Goal: Task Accomplishment & Management: Use online tool/utility

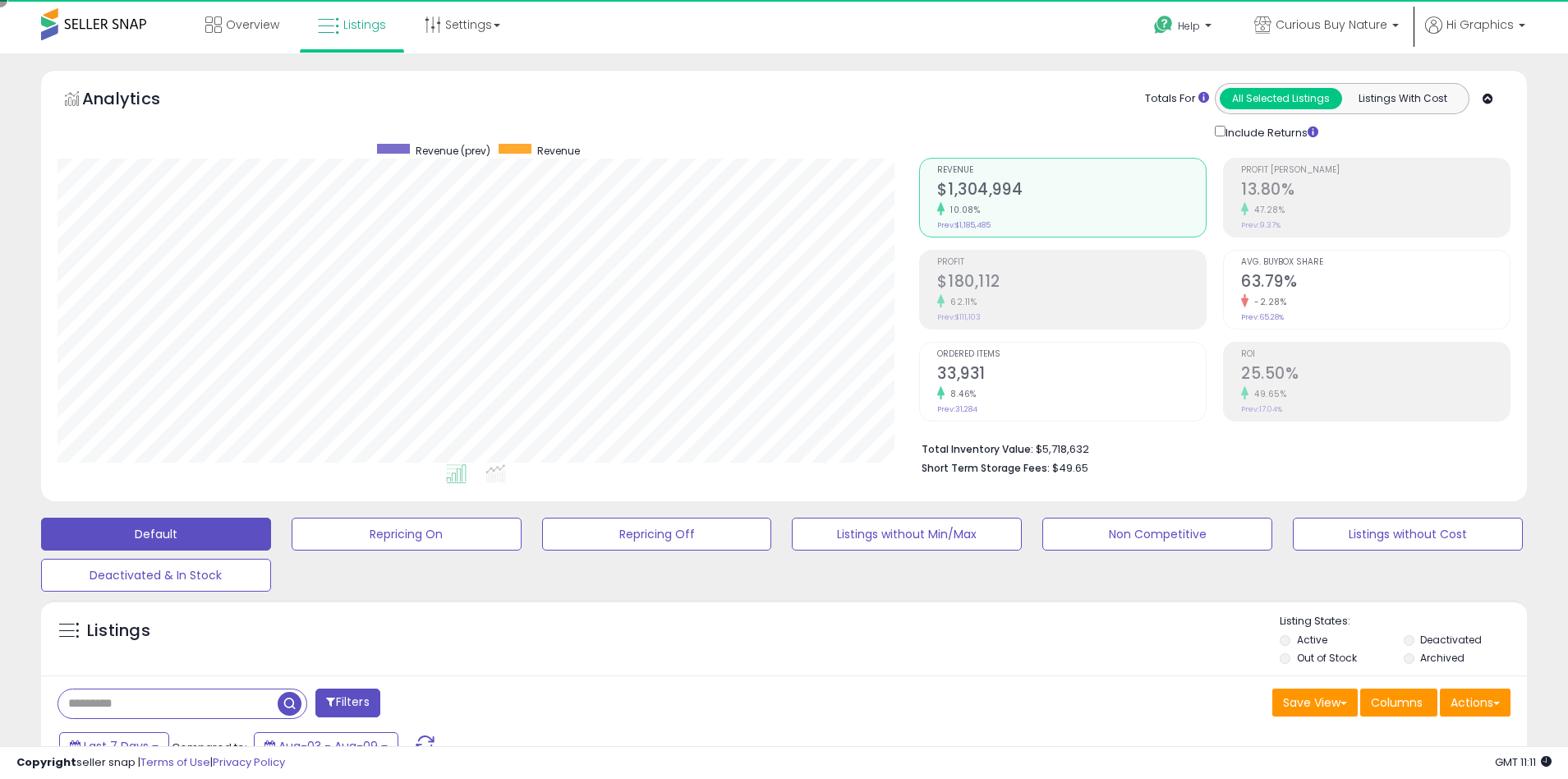
scroll to position [337, 863]
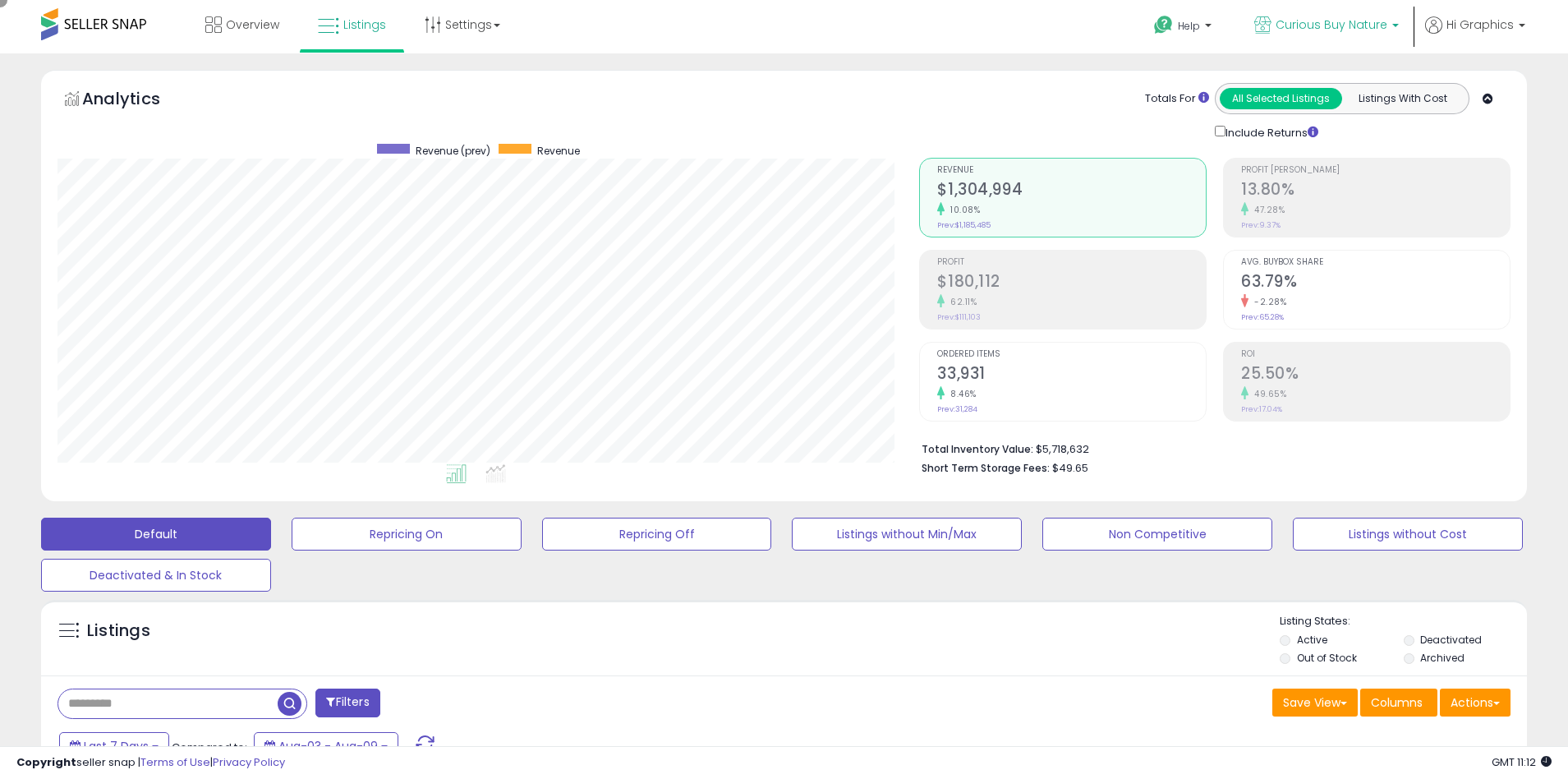
click at [1335, 25] on span "Curious Buy Nature" at bounding box center [1331, 25] width 112 height 17
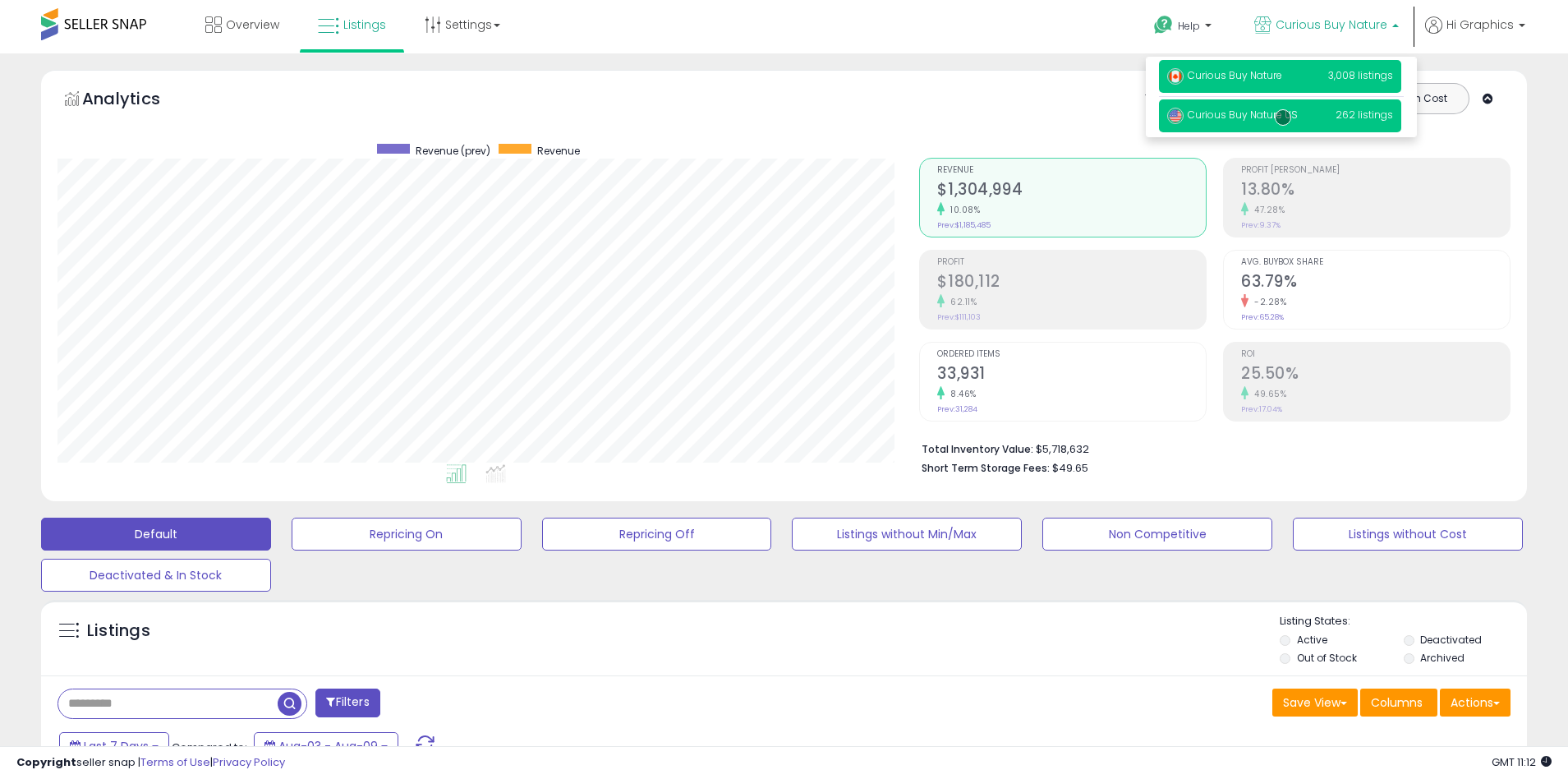
click at [1284, 118] on span "Curious Buy Nature US" at bounding box center [1232, 114] width 130 height 14
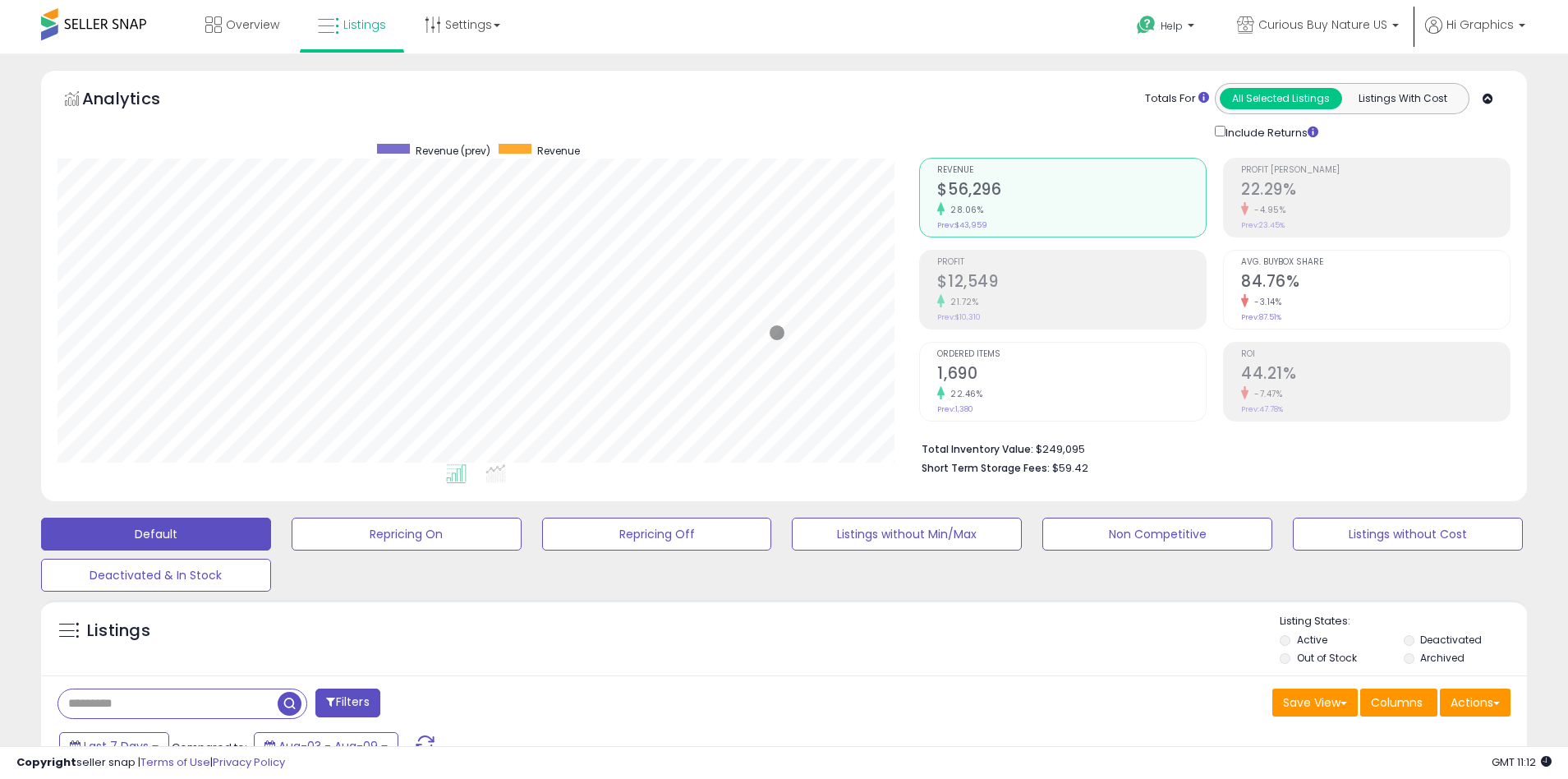
scroll to position [356, 0]
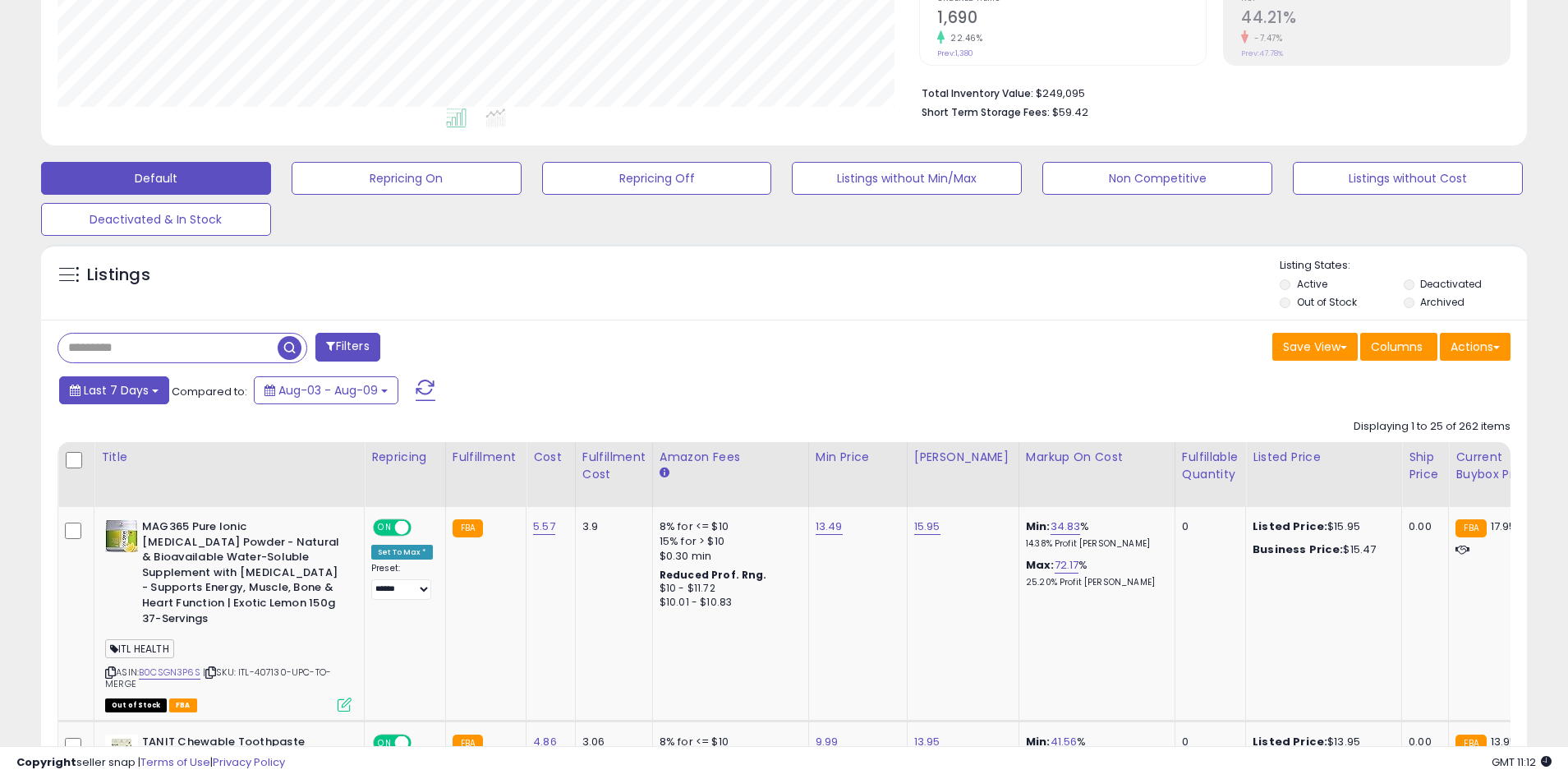
click at [113, 390] on span "Last 7 Days" at bounding box center [116, 390] width 65 height 17
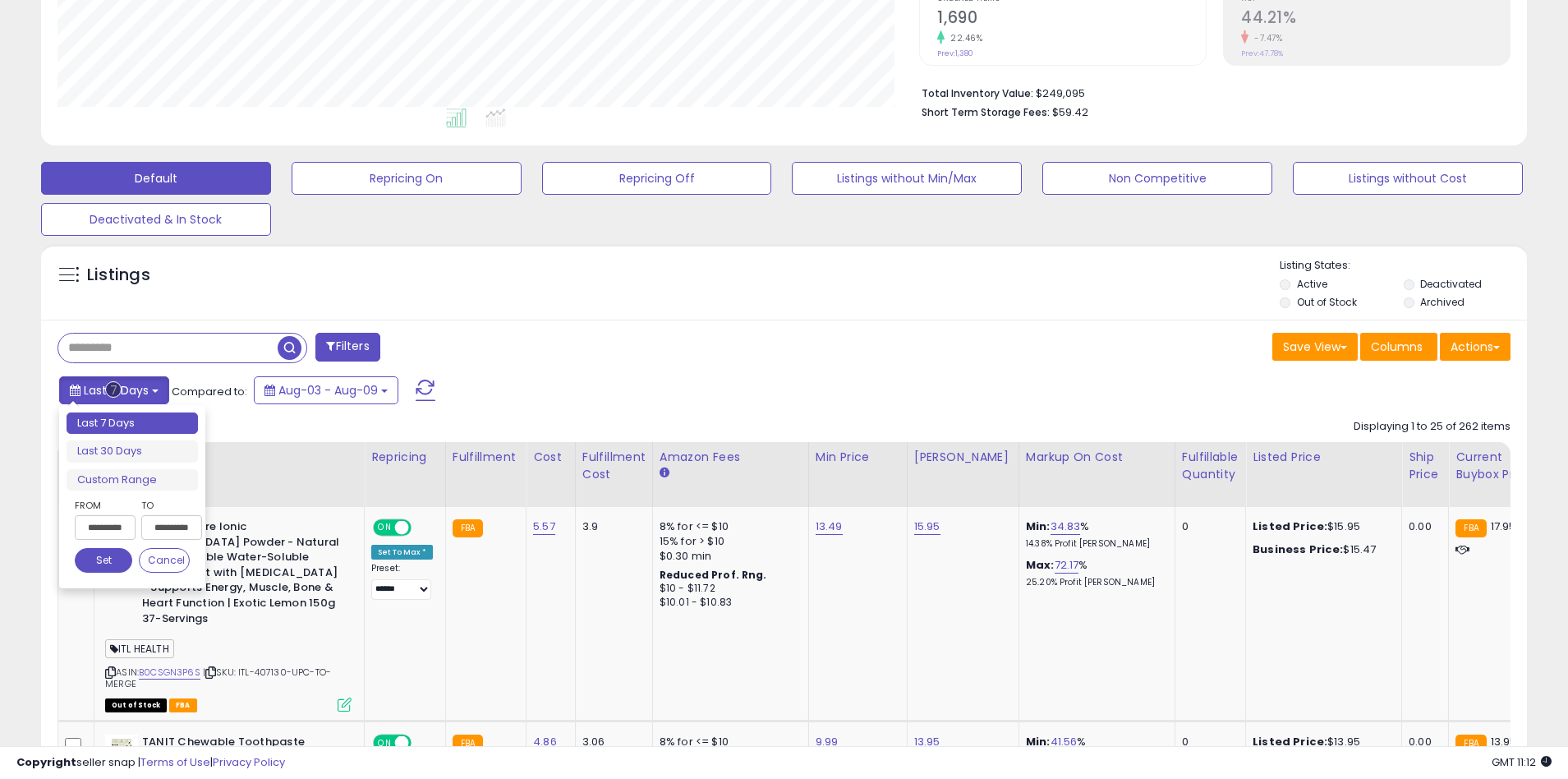
type input "**********"
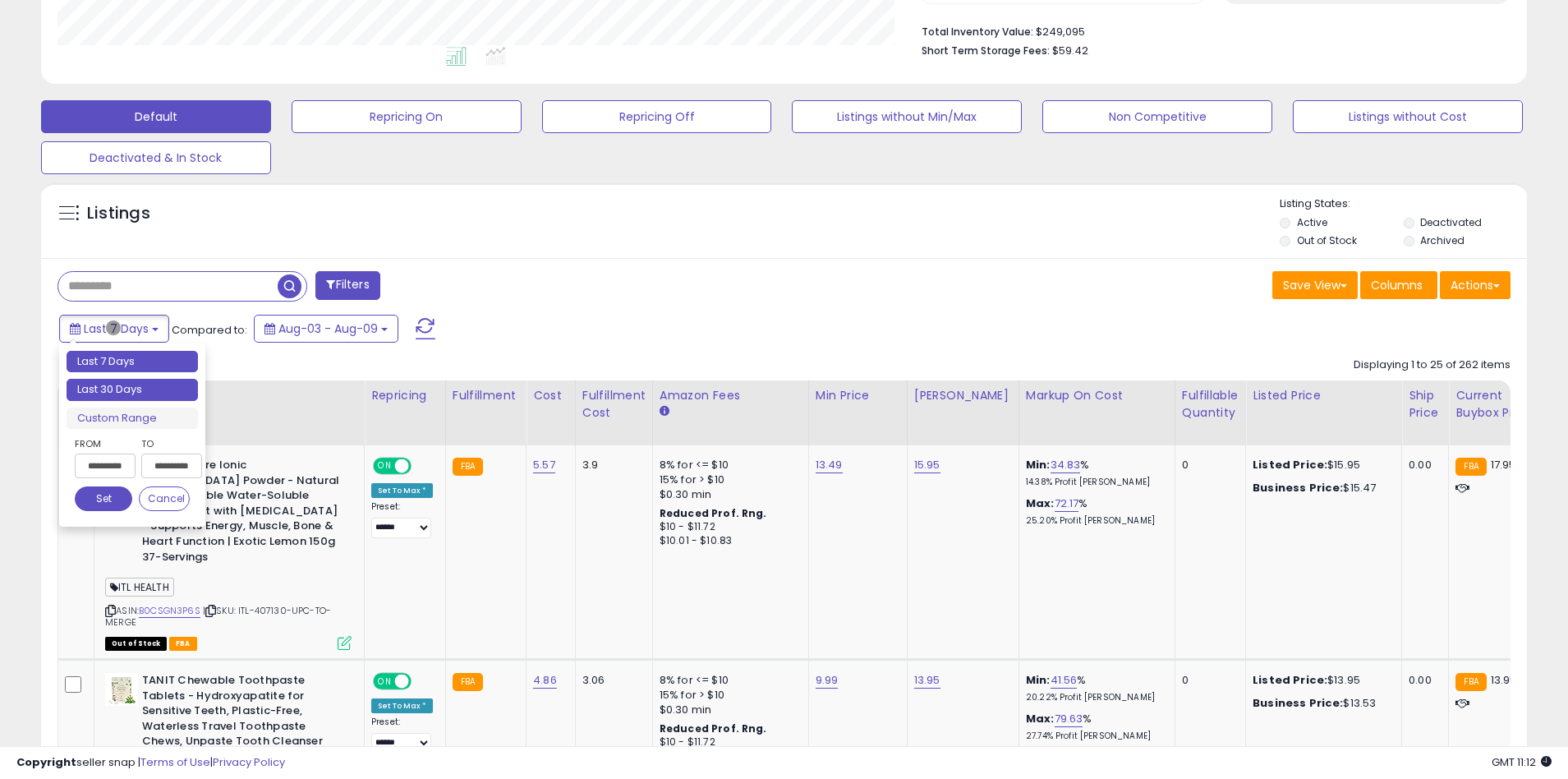
click at [132, 390] on li "Last 30 Days" at bounding box center [132, 390] width 131 height 22
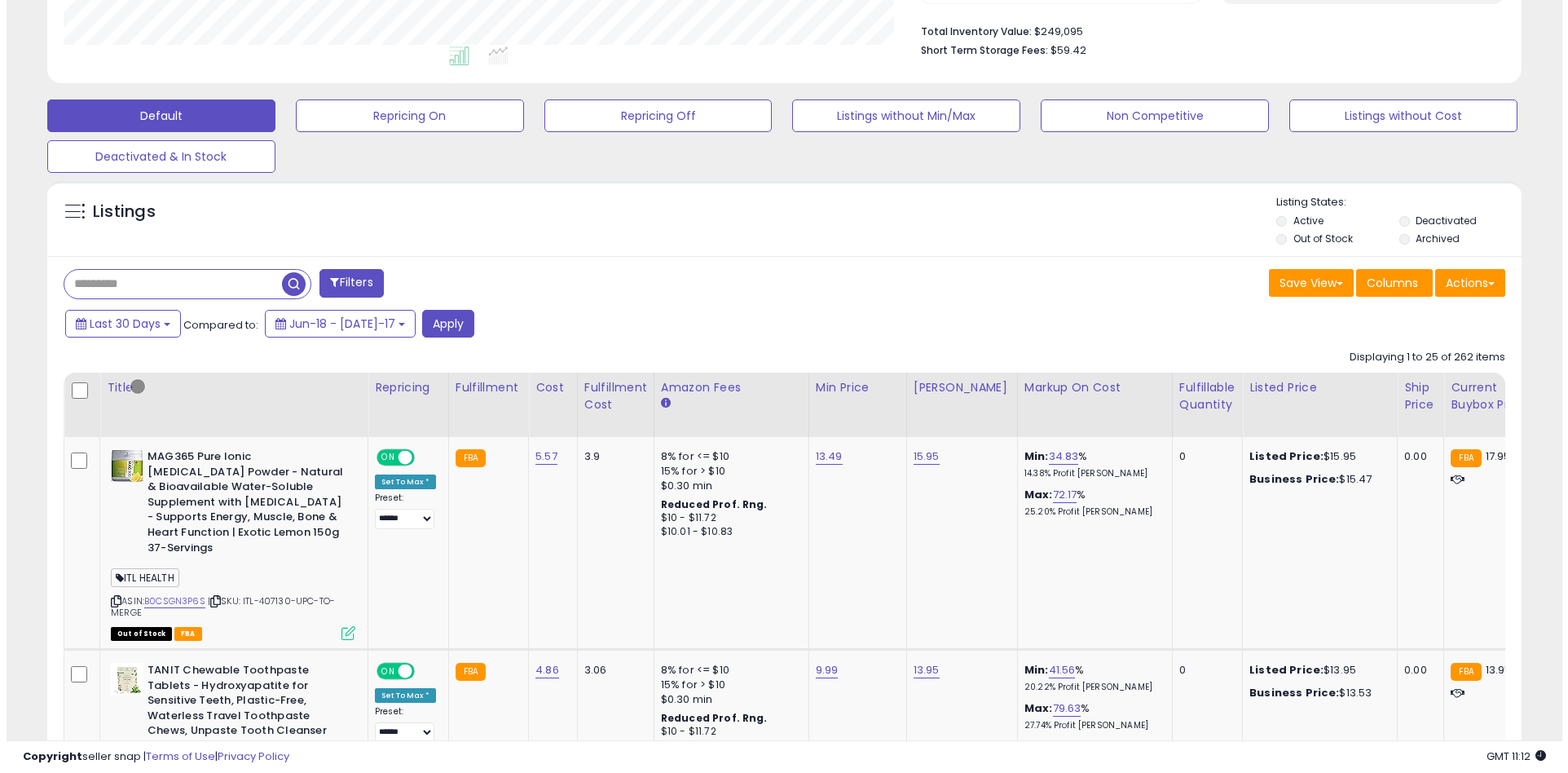
scroll to position [310, 0]
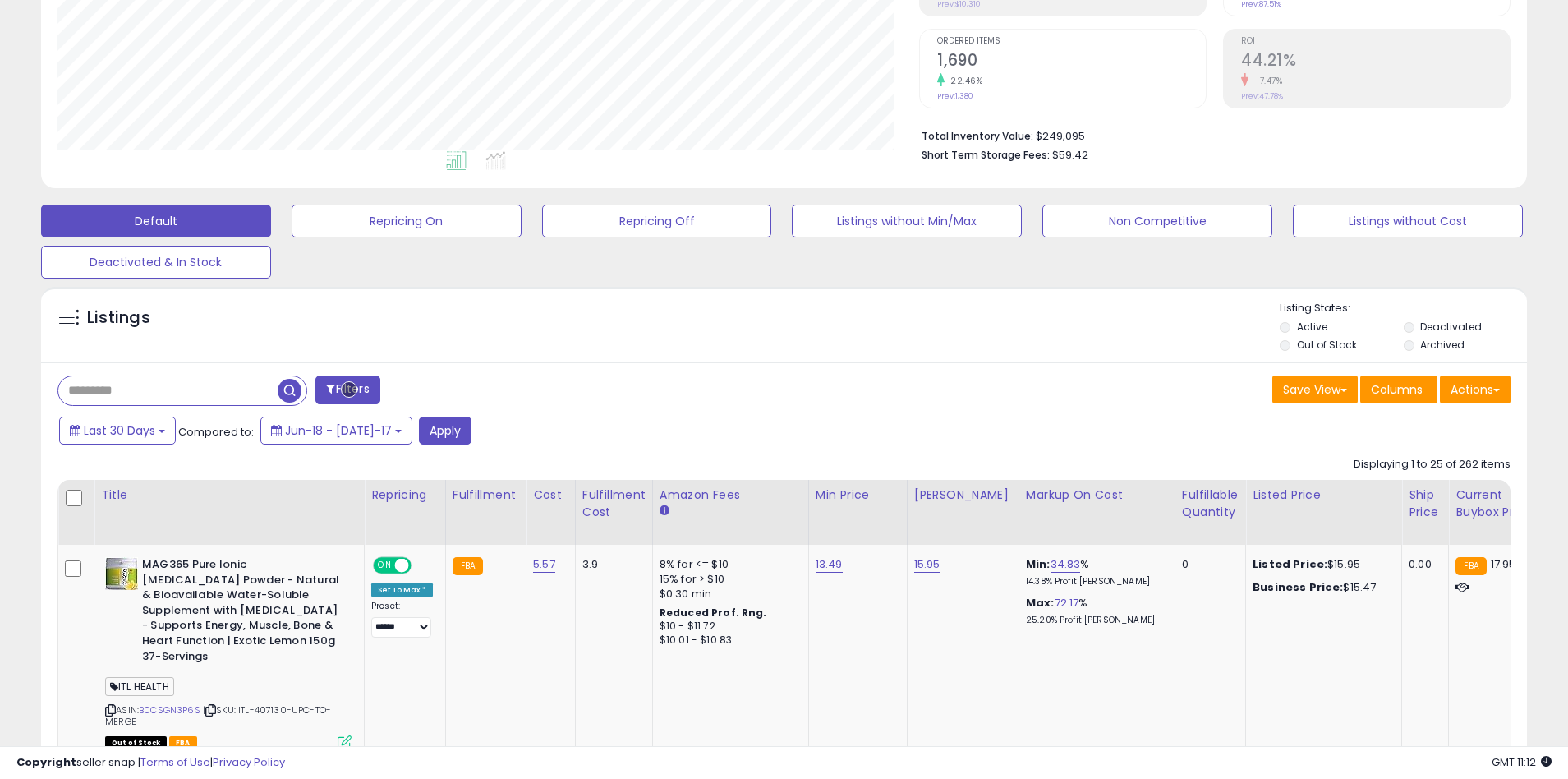
click at [349, 390] on button "Filters" at bounding box center [347, 390] width 64 height 28
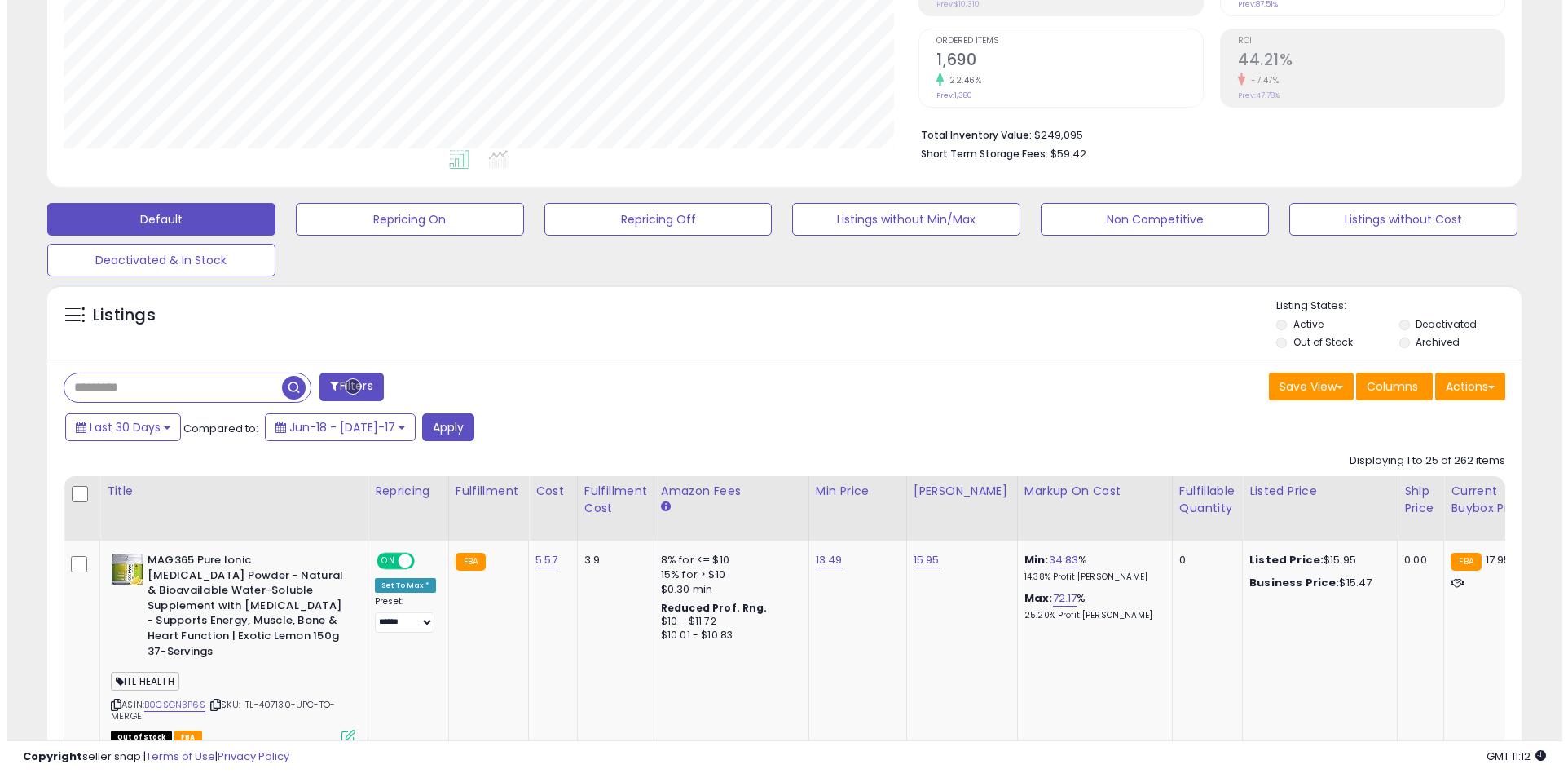
scroll to position [334, 862]
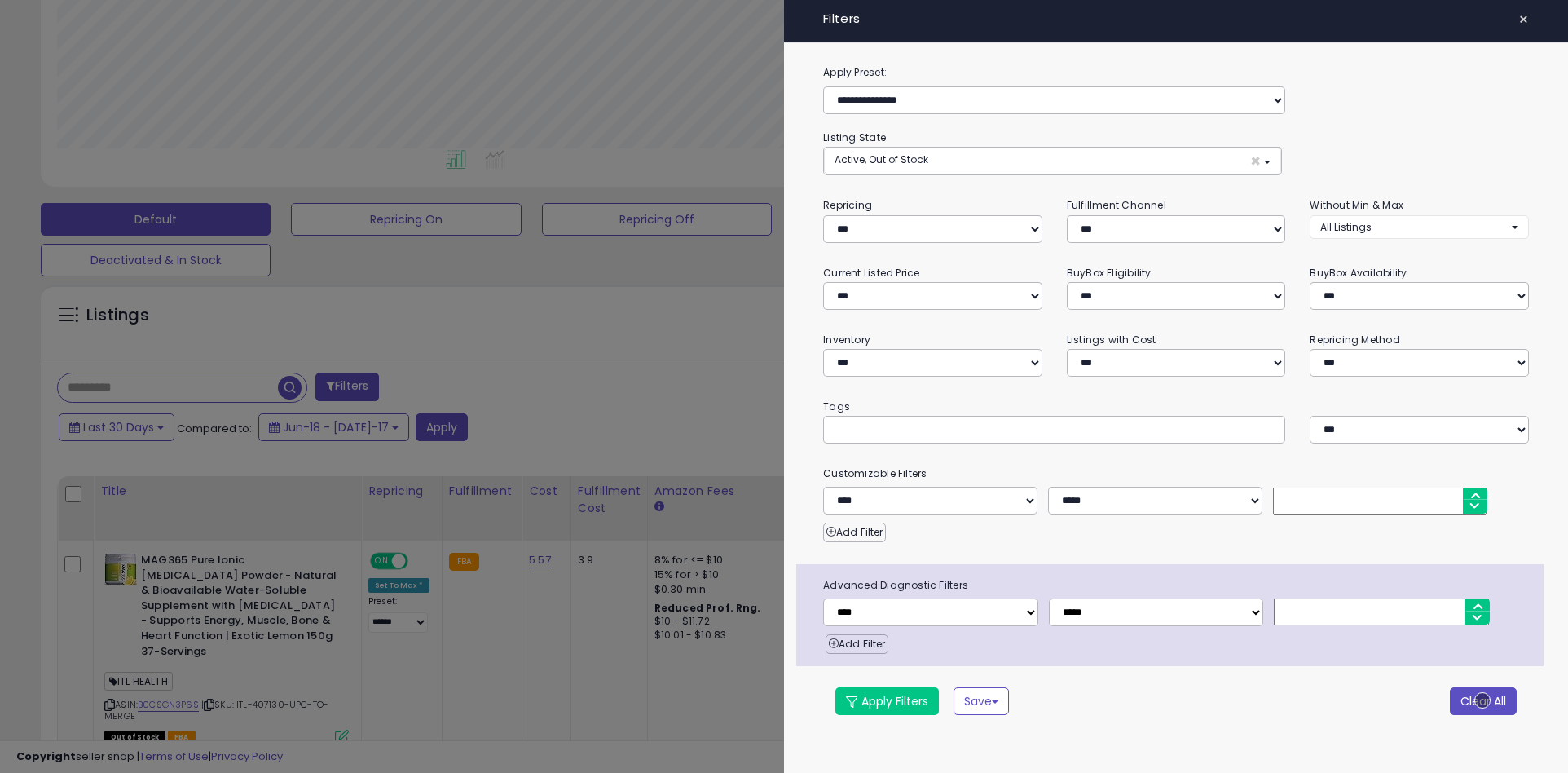
click at [1483, 701] on button "Clear All" at bounding box center [1484, 702] width 67 height 28
select select "*"
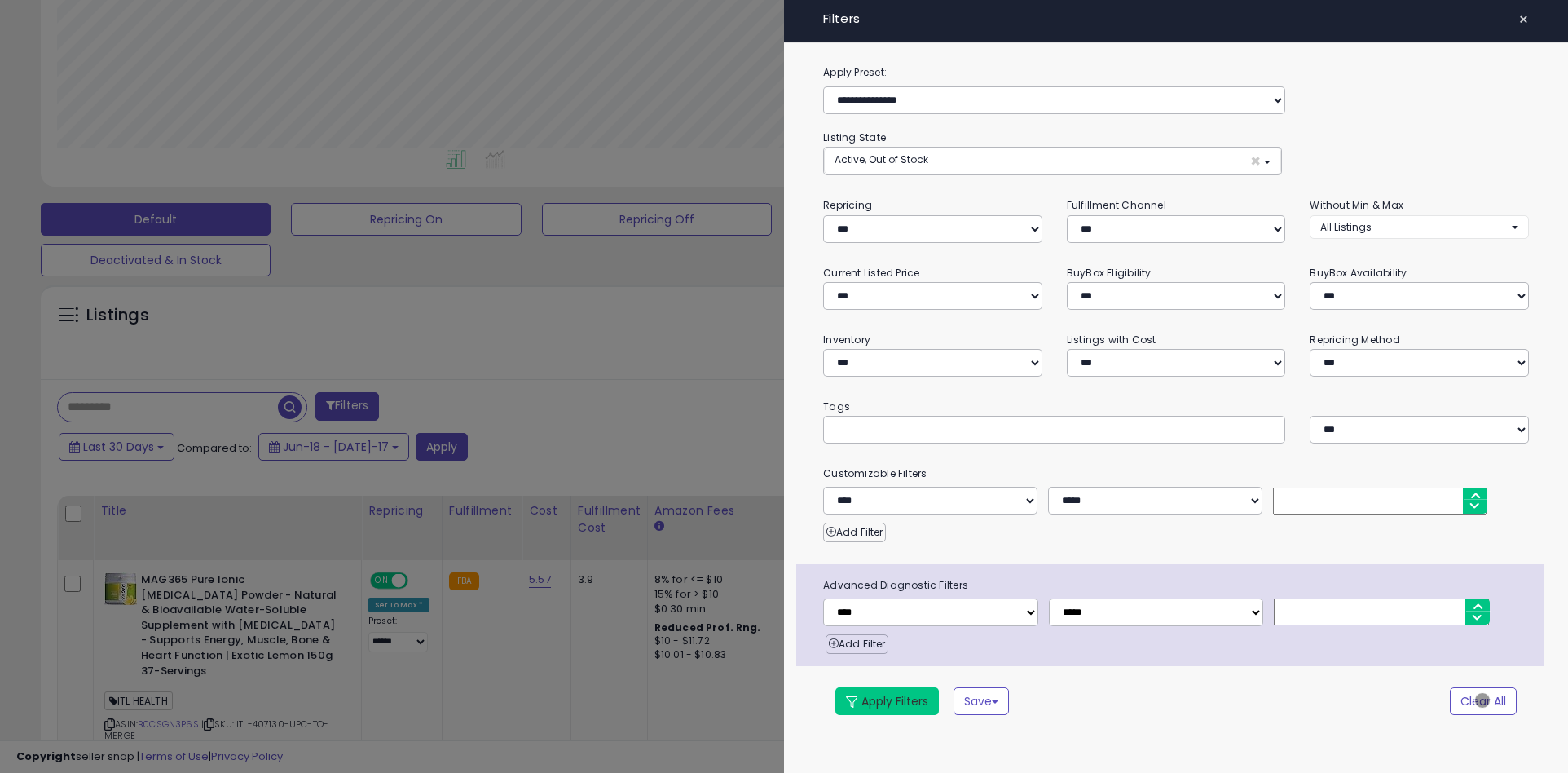
click at [888, 701] on button "Apply Filters" at bounding box center [888, 702] width 104 height 28
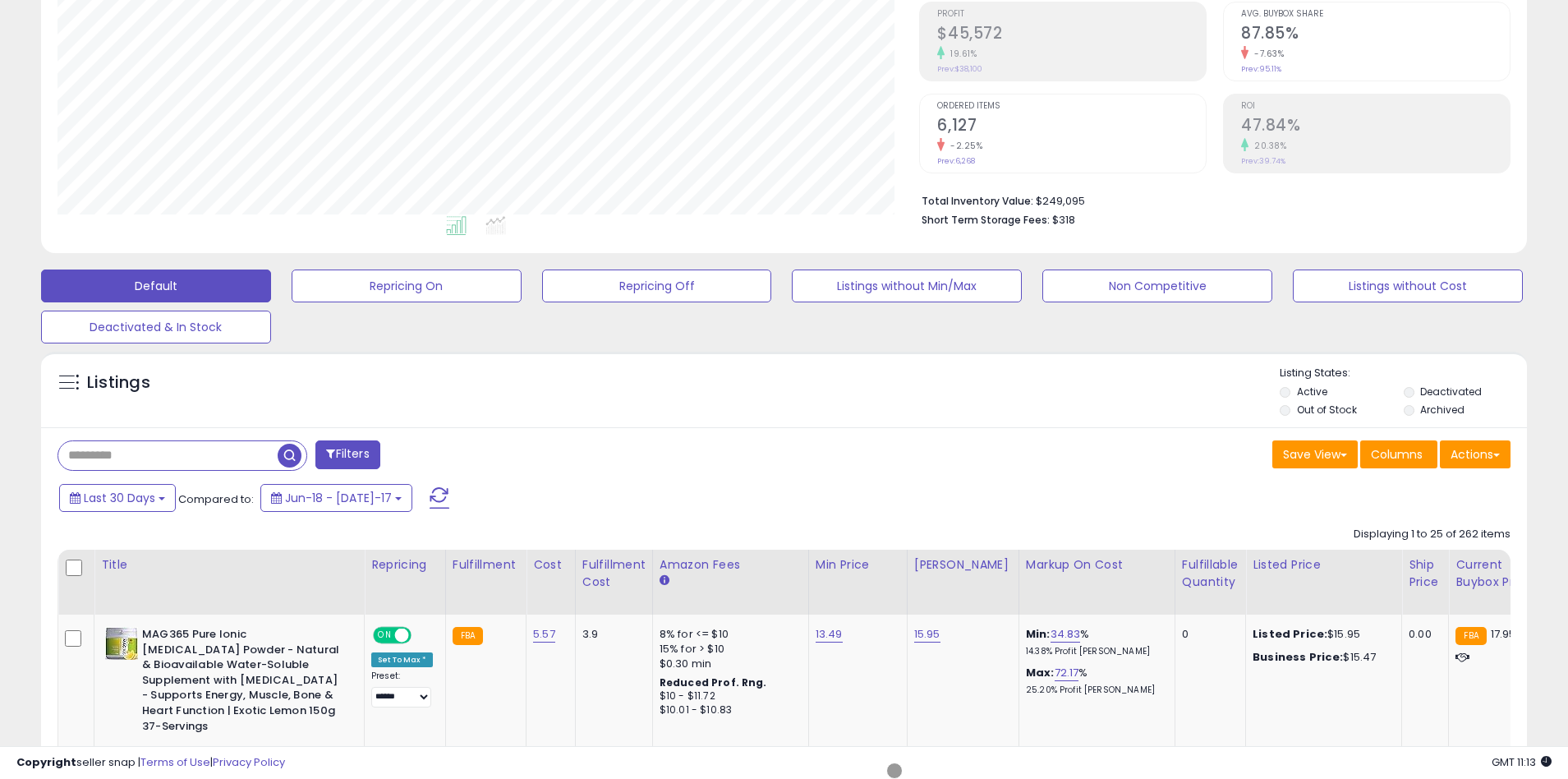
scroll to position [312, 0]
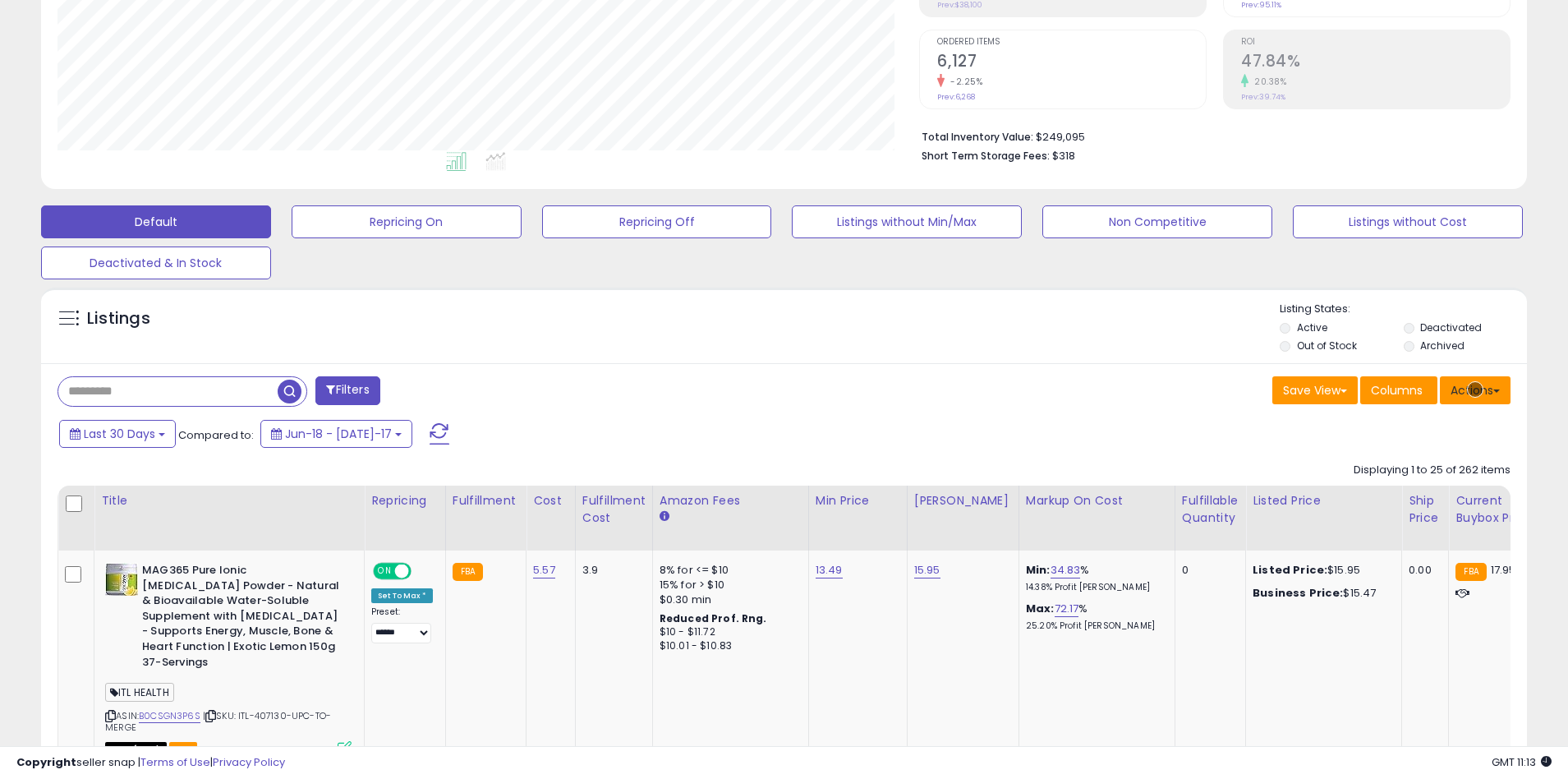
click at [1476, 390] on button "Actions" at bounding box center [1476, 391] width 71 height 28
click at [1409, 495] on link "Export All Columns" at bounding box center [1408, 495] width 180 height 26
